Goal: Information Seeking & Learning: Learn about a topic

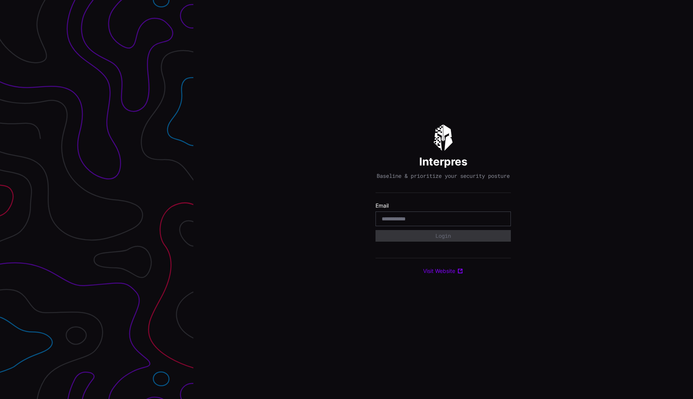
click at [396, 222] on input "email" at bounding box center [443, 218] width 123 height 7
type input "**********"
click at [425, 239] on button "Login" at bounding box center [443, 236] width 135 height 12
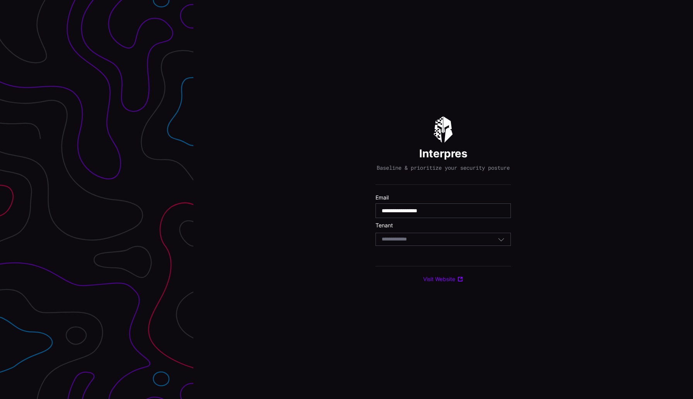
click at [425, 239] on div "Select Tenant" at bounding box center [443, 239] width 135 height 13
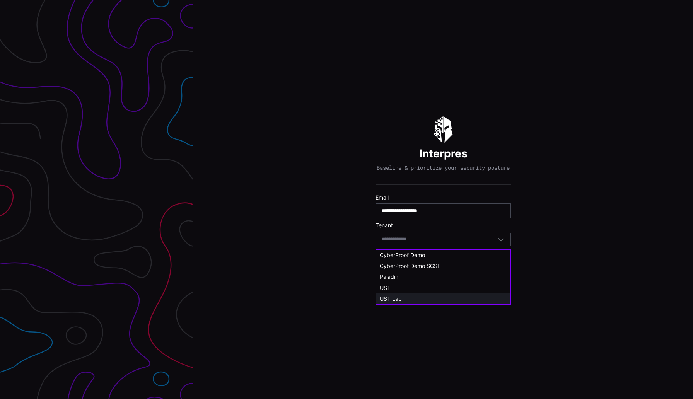
click at [398, 295] on div "UST Lab" at bounding box center [443, 299] width 135 height 11
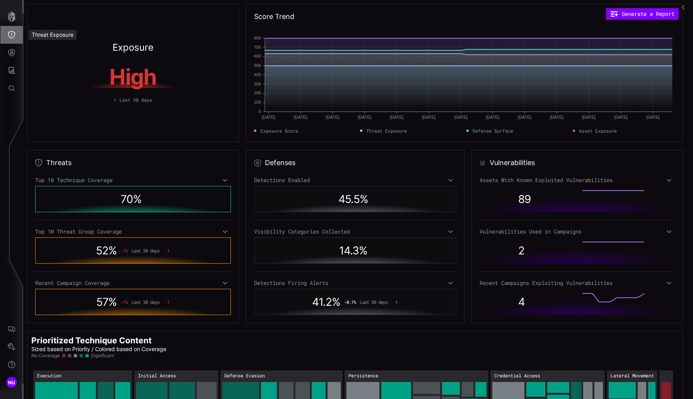
click at [11, 31] on button "Threat Exposure" at bounding box center [11, 35] width 22 height 18
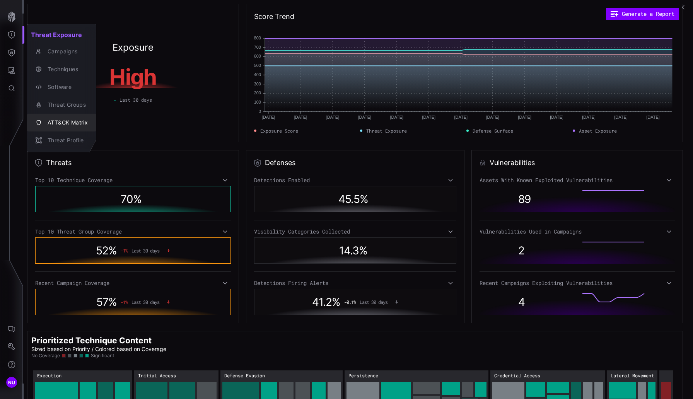
click at [52, 120] on div "ATT&CK Matrix" at bounding box center [66, 123] width 44 height 10
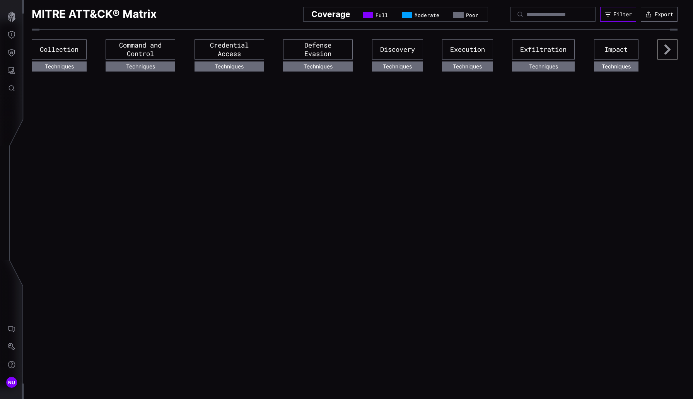
click at [620, 14] on div "Filter" at bounding box center [622, 14] width 19 height 7
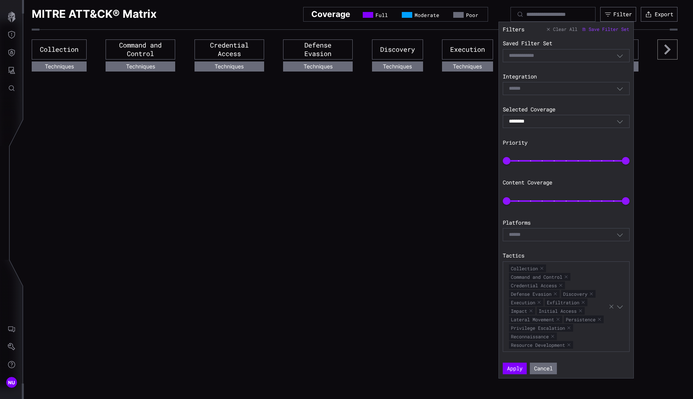
click at [567, 29] on span "Clear All" at bounding box center [565, 29] width 24 height 6
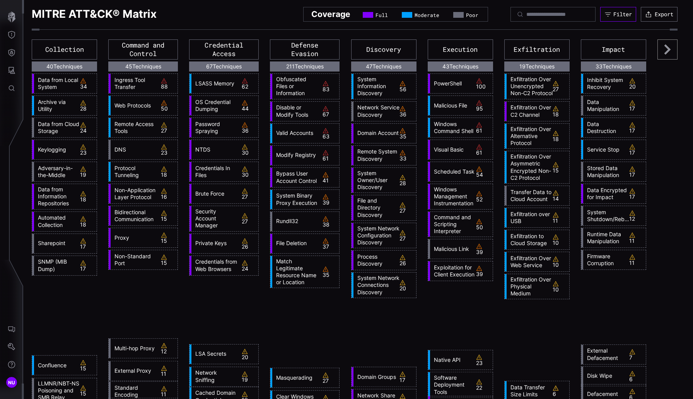
click at [613, 15] on div "Filter" at bounding box center [622, 14] width 19 height 7
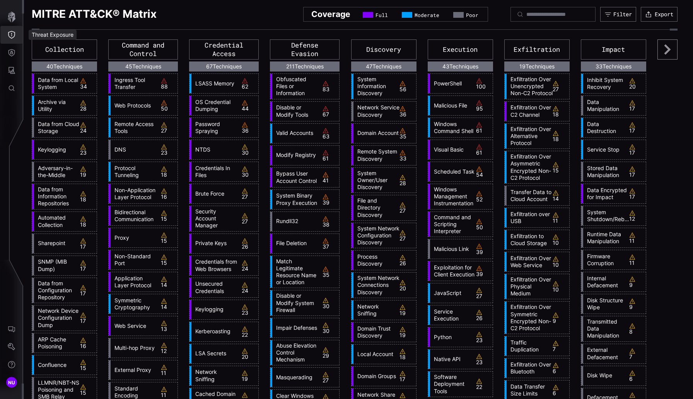
click at [6, 40] on button "Threat Exposure" at bounding box center [11, 35] width 22 height 18
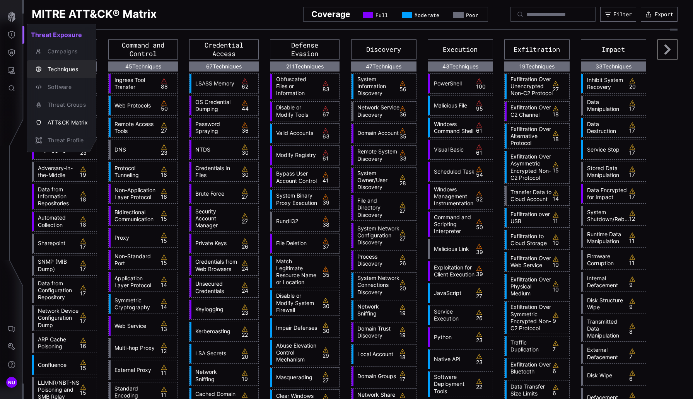
click at [59, 73] on div "Techniques" at bounding box center [66, 70] width 44 height 10
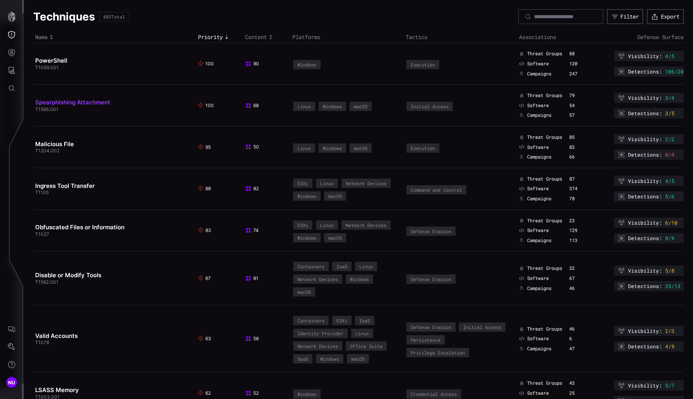
click at [62, 102] on link "Spearphishing Attachment" at bounding box center [72, 102] width 75 height 7
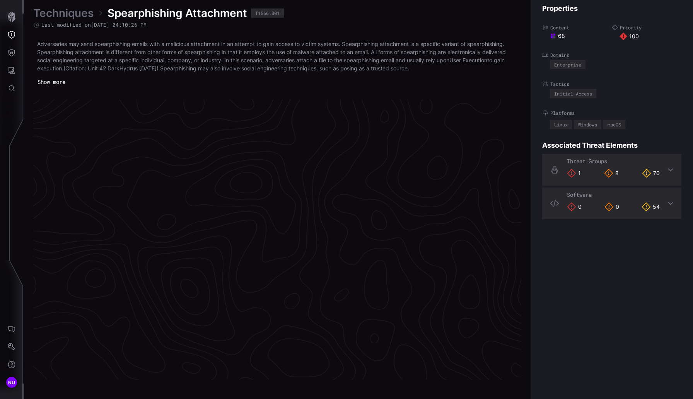
scroll to position [1603, 339]
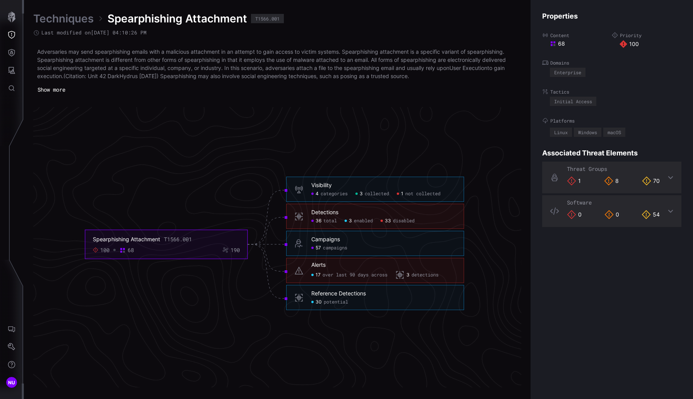
click at [322, 193] on span "categories" at bounding box center [334, 194] width 27 height 6
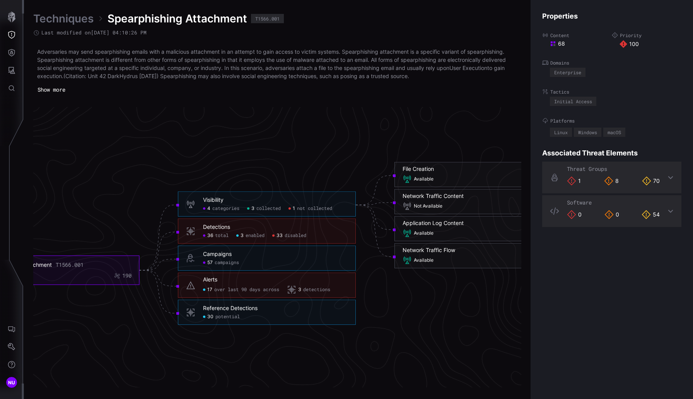
click at [315, 211] on span "not collected" at bounding box center [314, 209] width 35 height 6
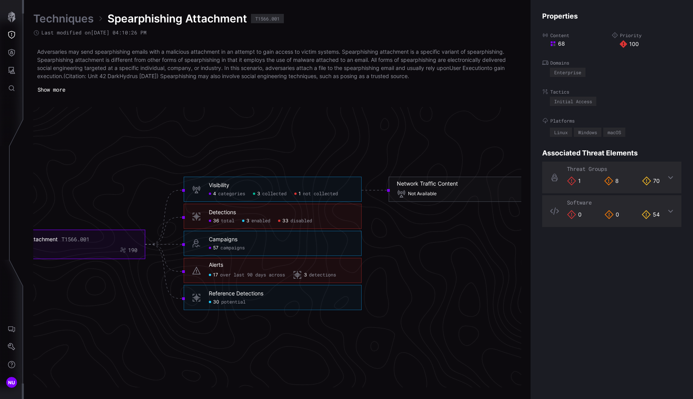
click at [445, 185] on div "Network Traffic Content" at bounding box center [427, 183] width 61 height 7
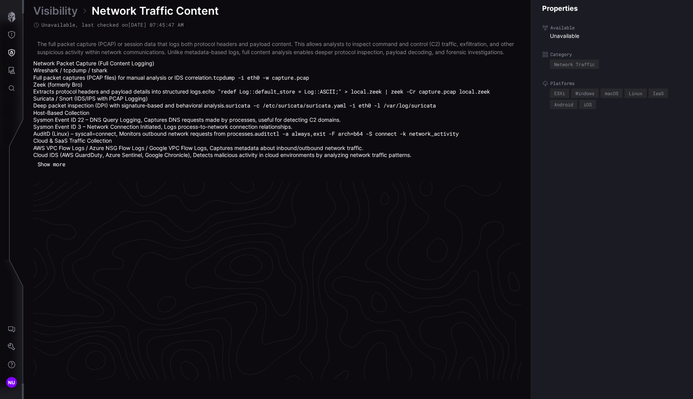
scroll to position [1648, 339]
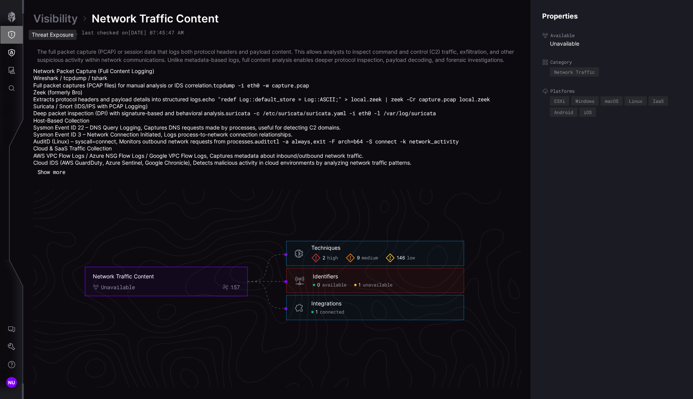
click at [16, 39] on button "Threat Exposure" at bounding box center [11, 35] width 22 height 18
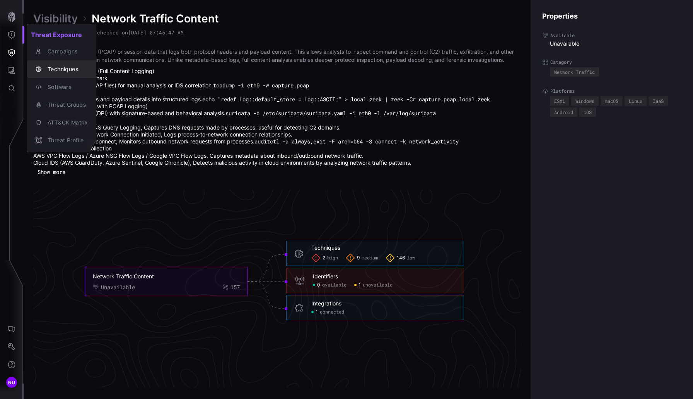
click at [57, 70] on div "Techniques" at bounding box center [66, 70] width 44 height 10
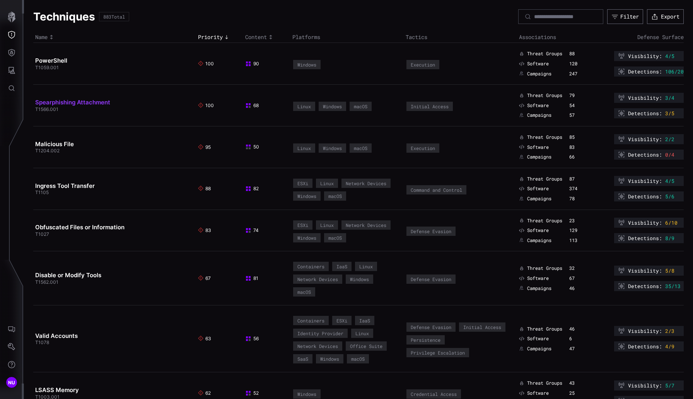
click at [63, 105] on link "Spearphishing Attachment" at bounding box center [72, 102] width 75 height 7
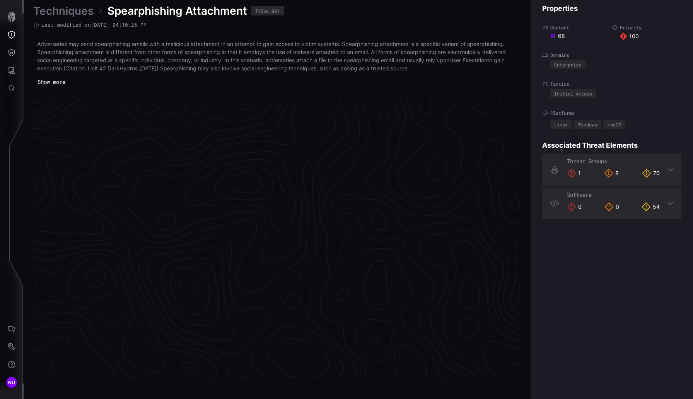
scroll to position [1603, 339]
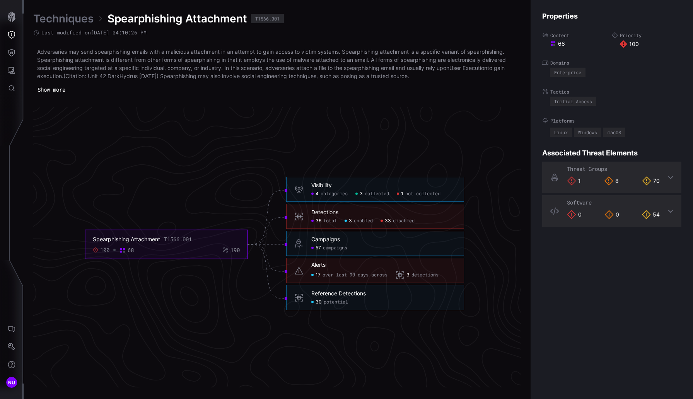
click at [318, 276] on span "17" at bounding box center [318, 275] width 5 height 6
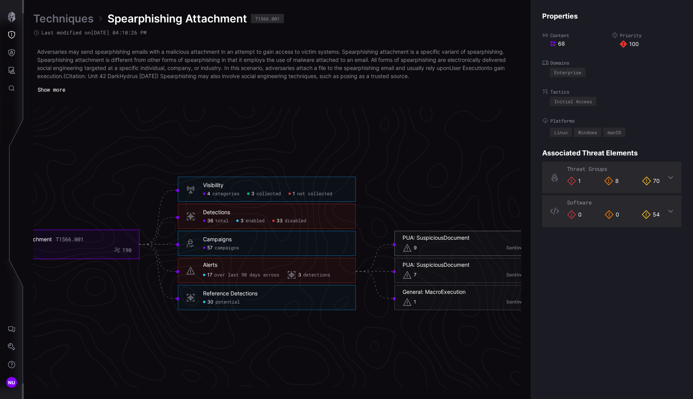
click at [458, 243] on div "PUA: SuspiciousDocument 9 SentinelOne Singularity" at bounding box center [484, 243] width 162 height 18
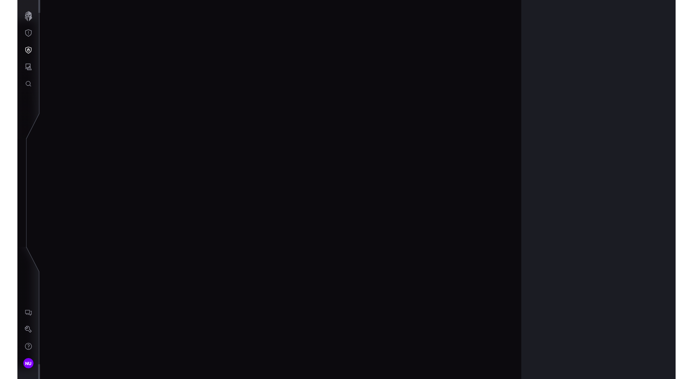
scroll to position [1595, 339]
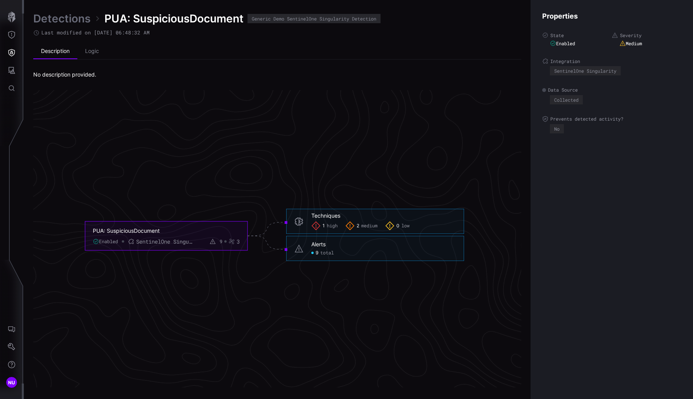
click at [314, 255] on div "9 total" at bounding box center [322, 253] width 22 height 6
click span "total"
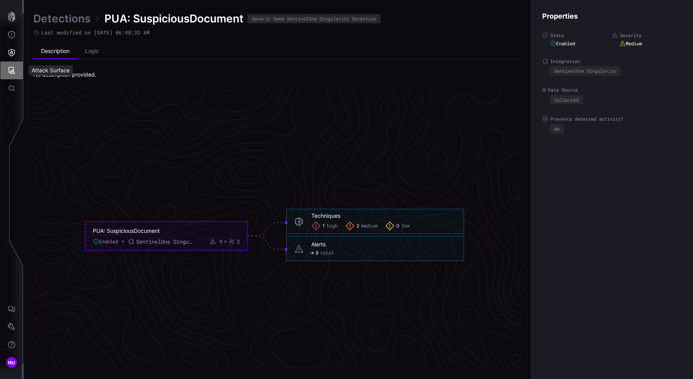
click at [12, 72] on icon "Attack Surface" at bounding box center [12, 71] width 8 height 8
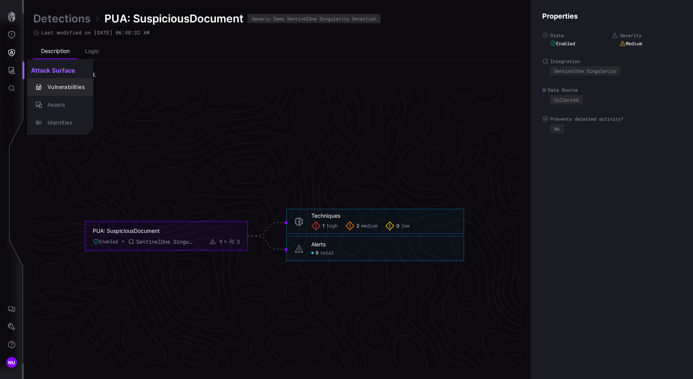
click at [60, 92] on div "Vulnerabilities" at bounding box center [60, 87] width 60 height 11
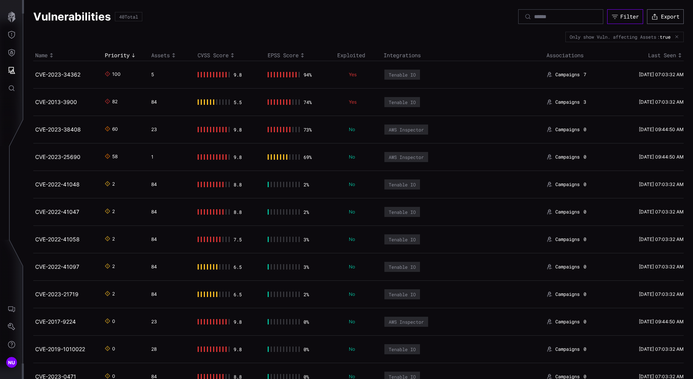
click at [615, 21] on button "Filter" at bounding box center [625, 16] width 36 height 15
click at [11, 36] on icon "Threat Exposure" at bounding box center [11, 35] width 7 height 8
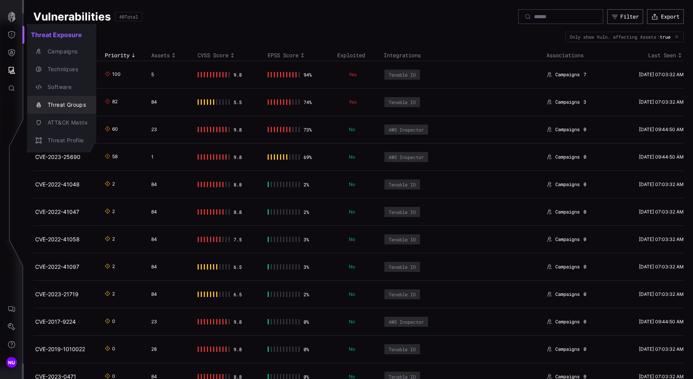
click at [57, 104] on div "Threat Groups" at bounding box center [66, 105] width 44 height 10
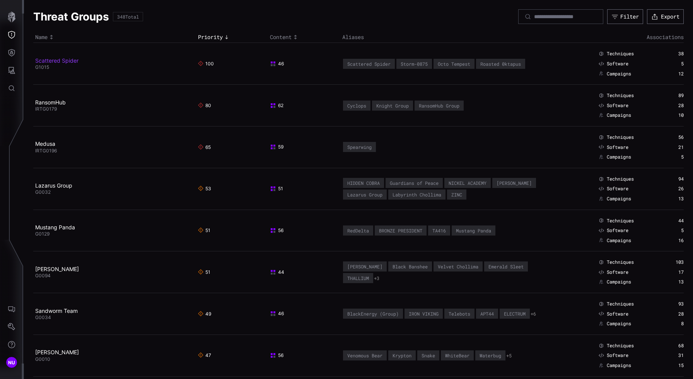
click at [62, 60] on link "Scattered Spider" at bounding box center [56, 60] width 43 height 7
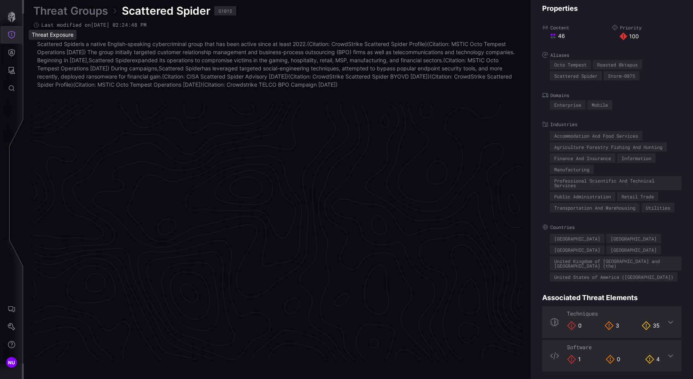
scroll to position [1616, 339]
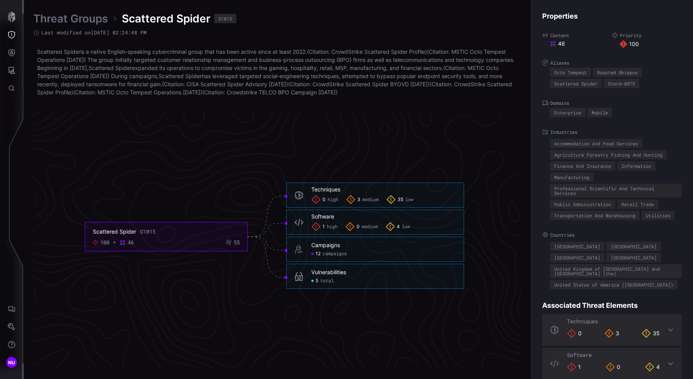
click at [321, 282] on span "total" at bounding box center [327, 281] width 14 height 6
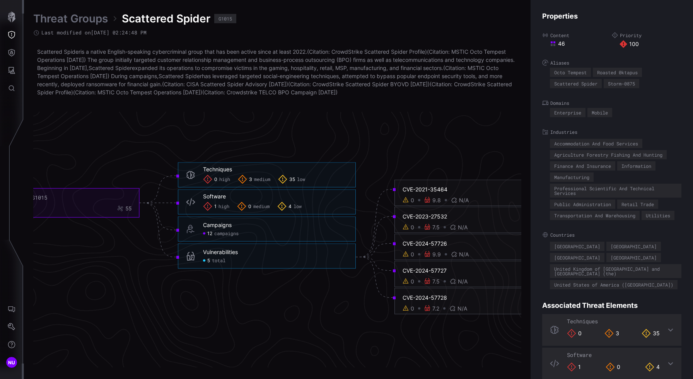
click at [444, 185] on div "CVE-2021-35464 0 9.8 N/A 0" at bounding box center [476, 193] width 162 height 26
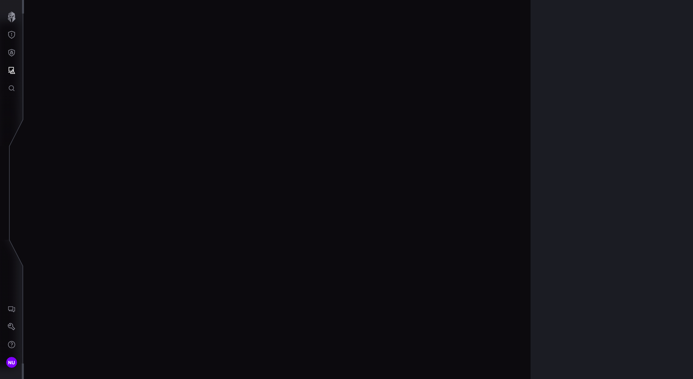
scroll to position [1600, 339]
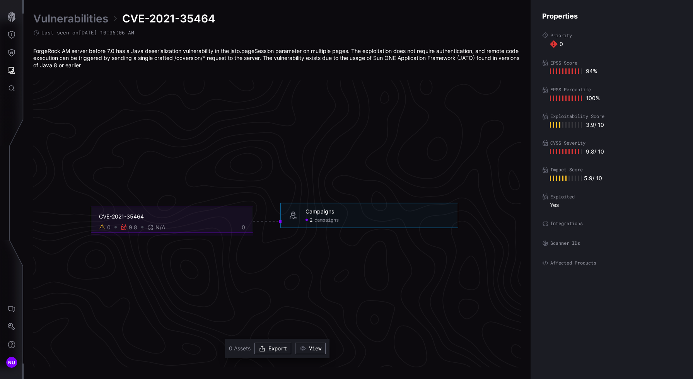
click at [92, 25] on link "Vulnerabilities" at bounding box center [70, 19] width 75 height 14
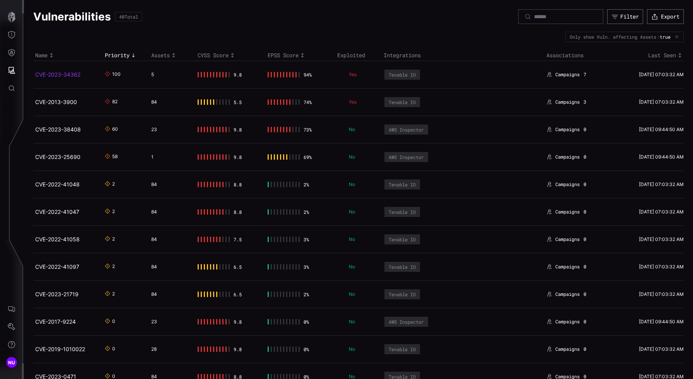
click at [66, 75] on link "CVE-2023-34362" at bounding box center [57, 74] width 45 height 7
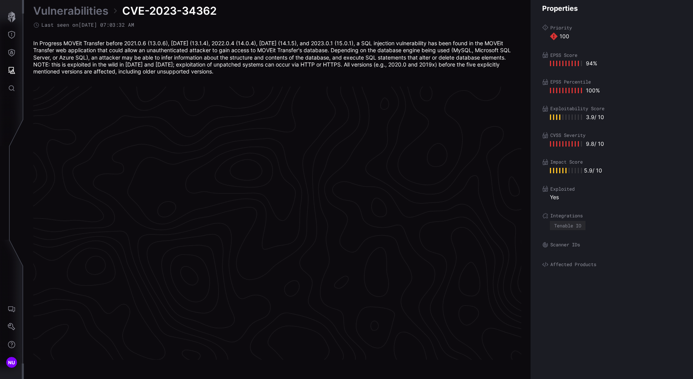
scroll to position [1607, 339]
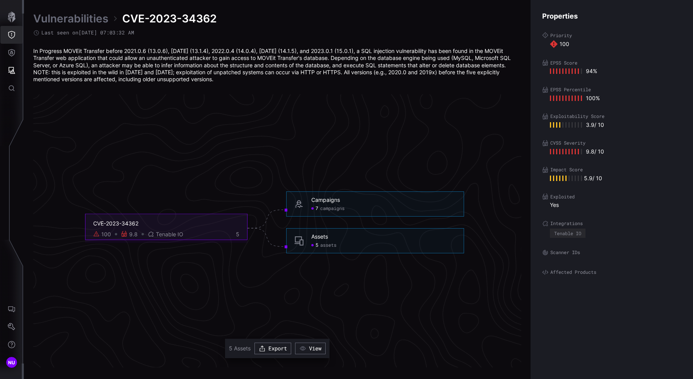
click at [12, 32] on icon "Threat Exposure" at bounding box center [12, 35] width 8 height 8
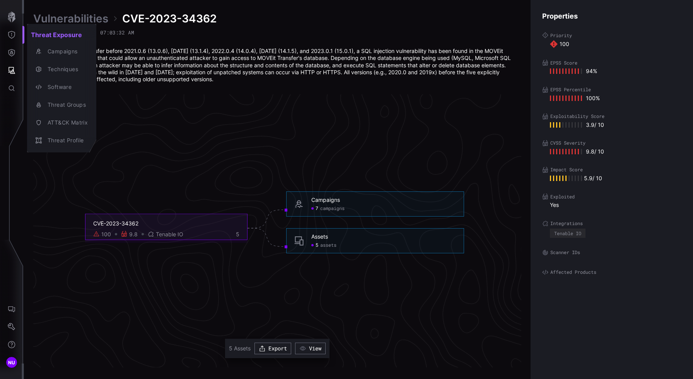
click at [15, 46] on div at bounding box center [346, 189] width 693 height 379
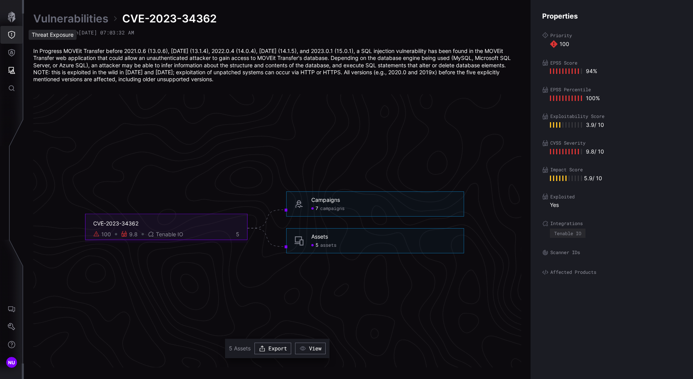
click at [12, 36] on icon "Threat Exposure" at bounding box center [12, 35] width 8 height 8
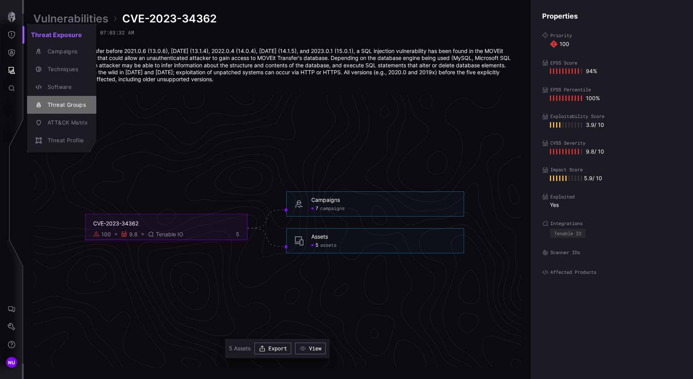
click at [58, 105] on div "Threat Groups" at bounding box center [66, 105] width 44 height 10
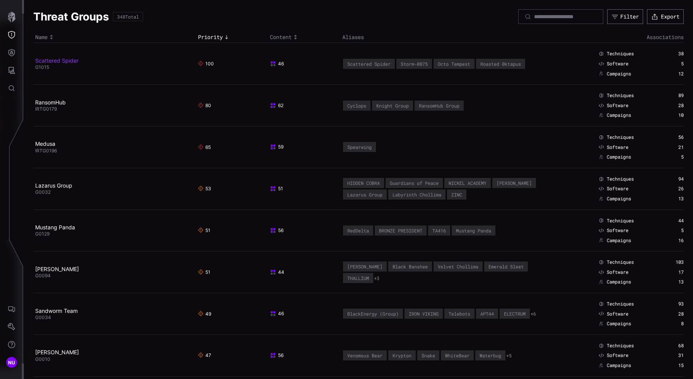
click at [68, 59] on link "Scattered Spider" at bounding box center [56, 60] width 43 height 7
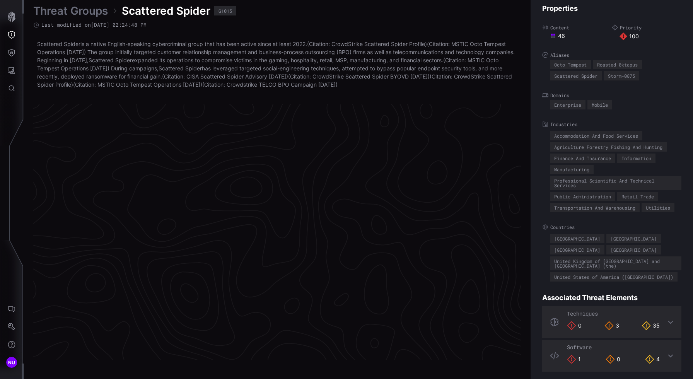
scroll to position [1616, 339]
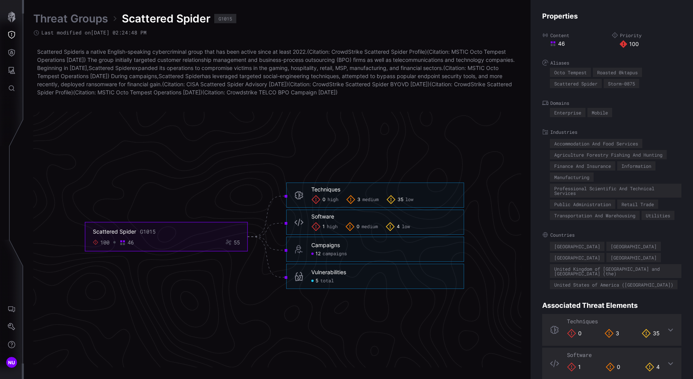
click at [336, 282] on div "5 total" at bounding box center [383, 281] width 145 height 6
click at [327, 280] on span "total" at bounding box center [327, 281] width 14 height 6
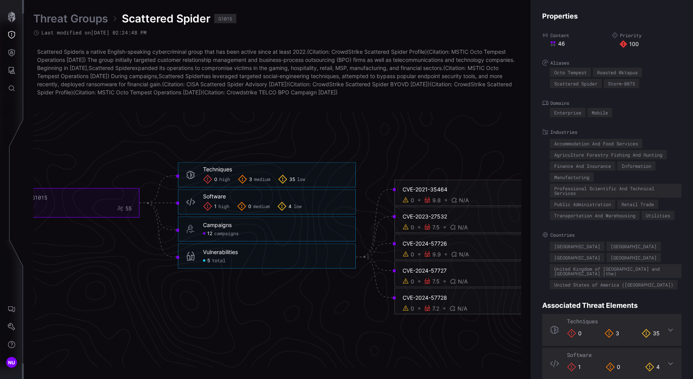
click at [420, 187] on div "CVE-2021-35464" at bounding box center [476, 189] width 146 height 7
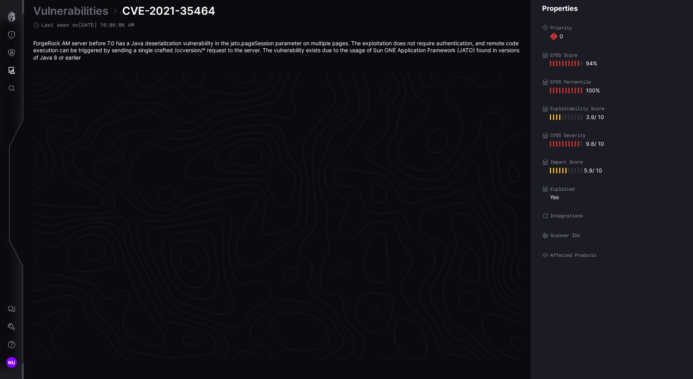
scroll to position [1600, 339]
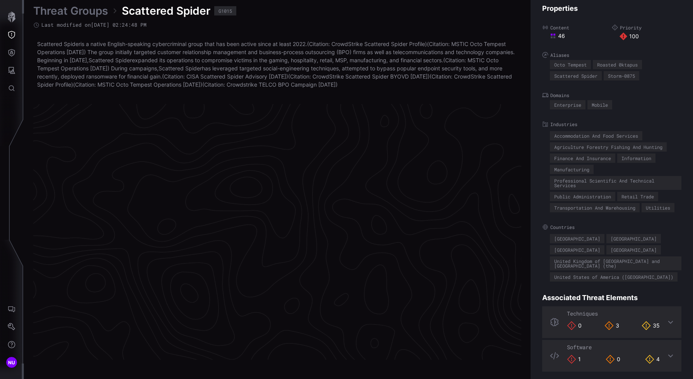
scroll to position [1616, 339]
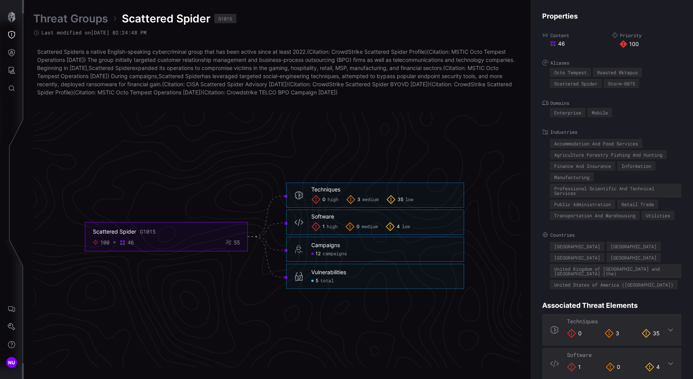
click at [328, 282] on span "total" at bounding box center [327, 281] width 14 height 6
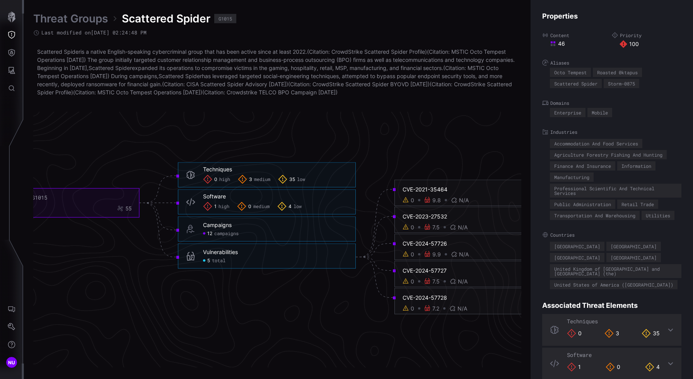
click at [448, 243] on div "CVE-2024-57726" at bounding box center [476, 243] width 146 height 7
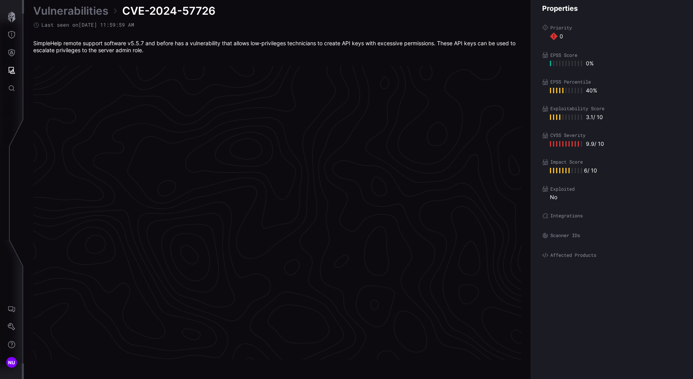
scroll to position [1596, 339]
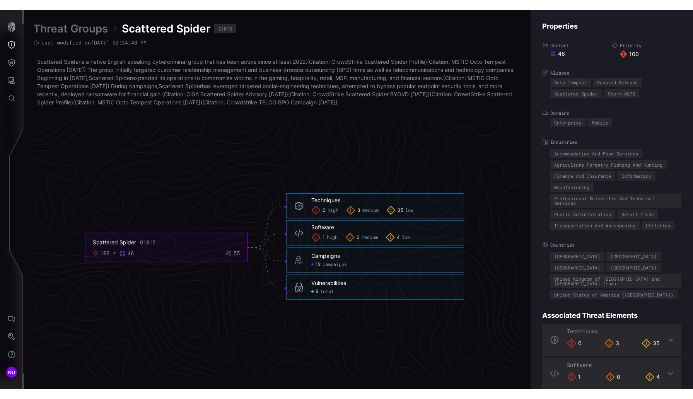
scroll to position [1616, 339]
